Goal: Navigation & Orientation: Find specific page/section

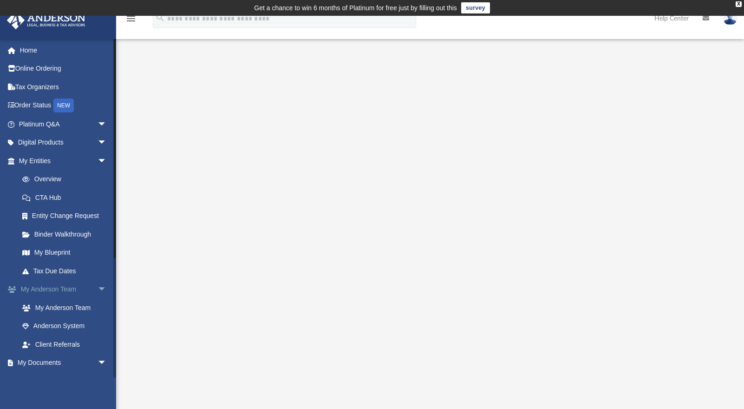
click at [64, 288] on link "My Anderson Team arrow_drop_down" at bounding box center [64, 289] width 114 height 19
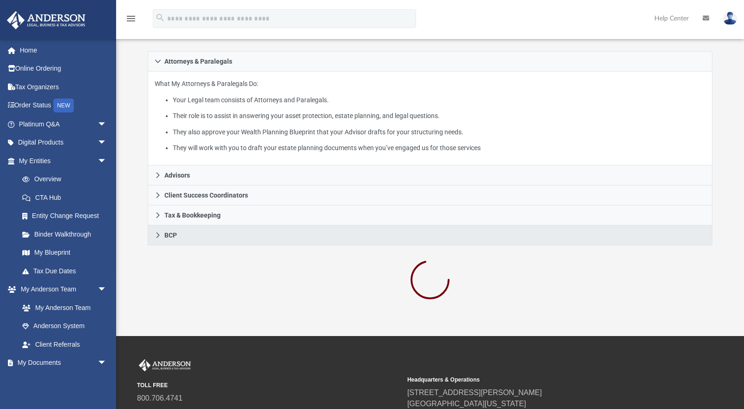
scroll to position [176, 0]
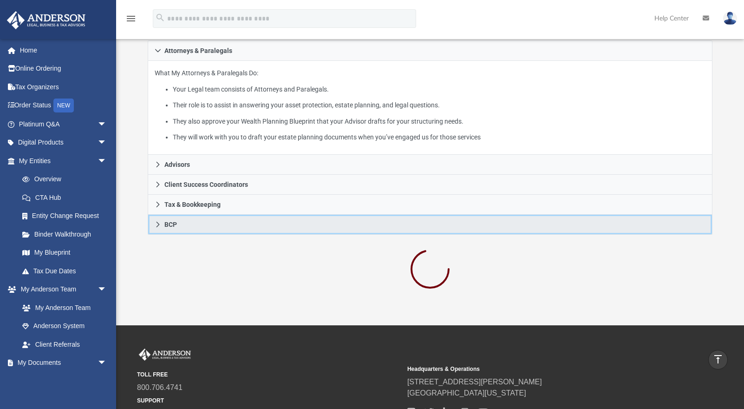
click at [182, 226] on link "BCP" at bounding box center [430, 225] width 565 height 20
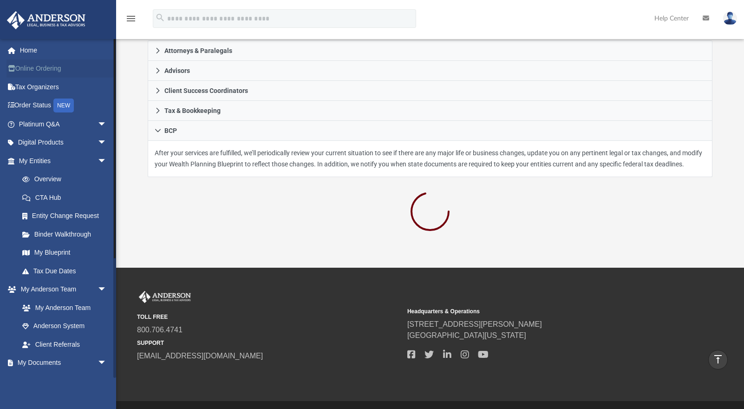
click at [35, 72] on link "Online Ordering" at bounding box center [64, 68] width 114 height 19
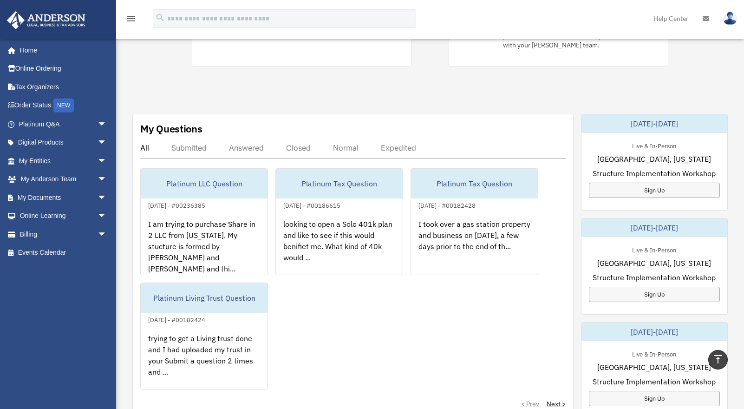
scroll to position [340, 0]
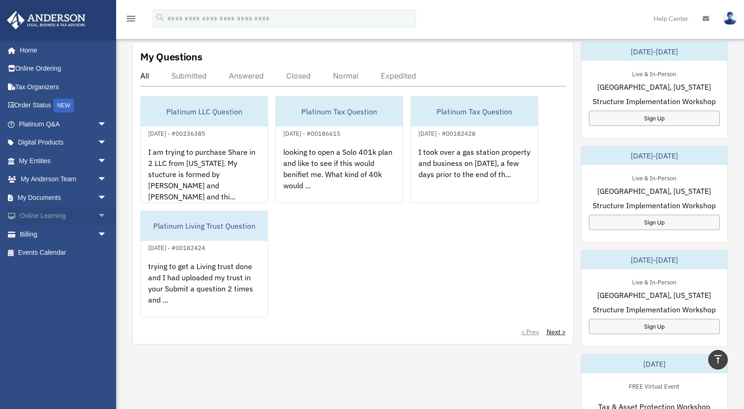
click at [45, 215] on link "Online Learning arrow_drop_down" at bounding box center [64, 216] width 114 height 19
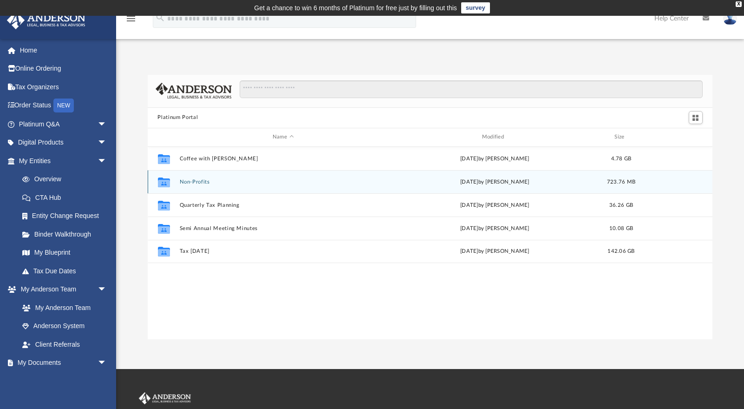
scroll to position [206, 560]
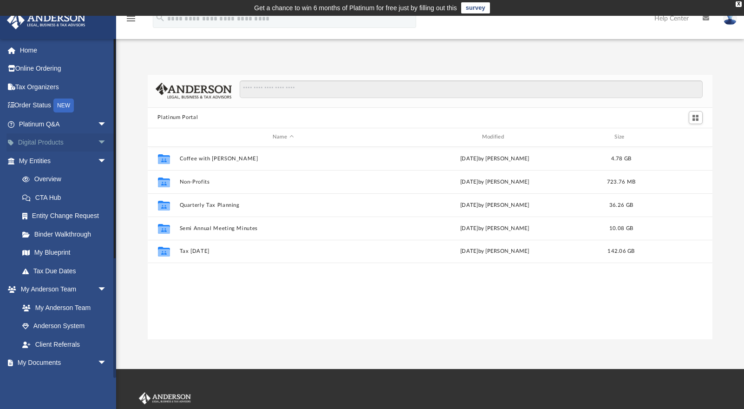
click at [33, 142] on link "Digital Products arrow_drop_down" at bounding box center [64, 142] width 114 height 19
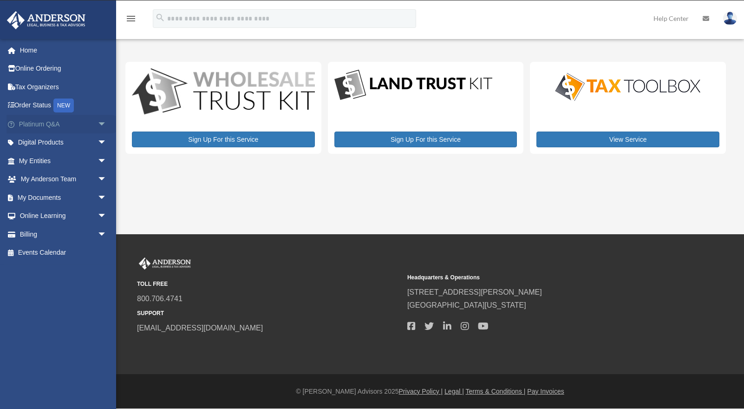
click at [82, 123] on link "Platinum Q&A arrow_drop_down" at bounding box center [64, 124] width 114 height 19
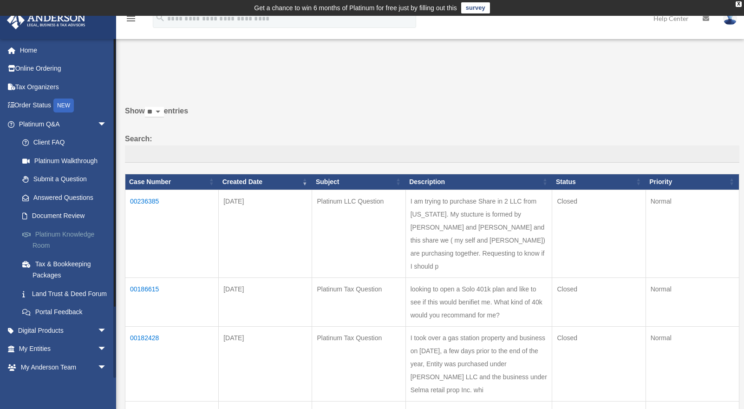
click at [62, 234] on link "Platinum Knowledge Room" at bounding box center [67, 240] width 108 height 30
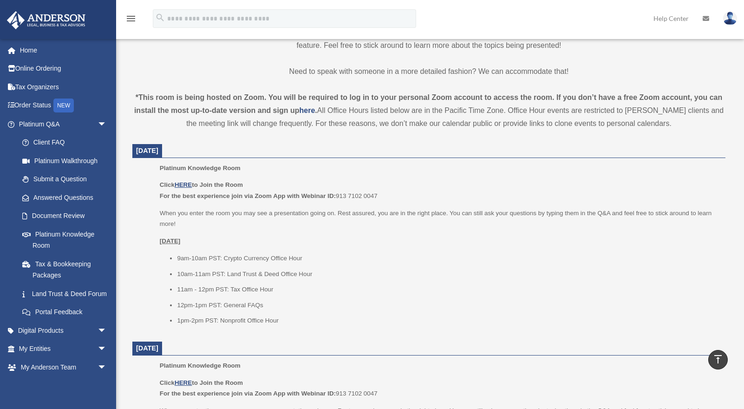
scroll to position [289, 0]
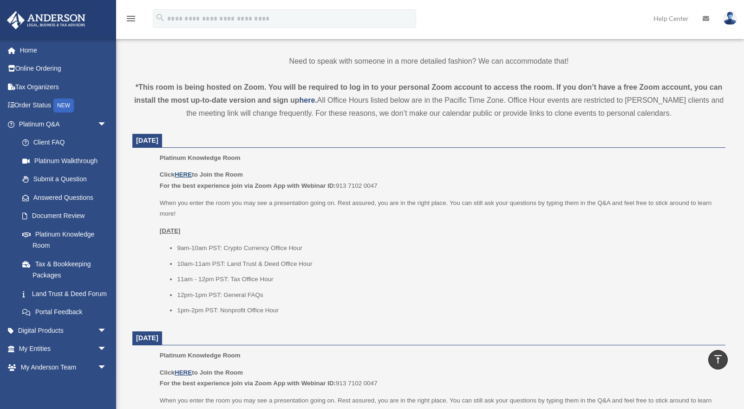
click at [183, 176] on u "HERE" at bounding box center [183, 174] width 17 height 7
